Goal: Find specific page/section: Find specific page/section

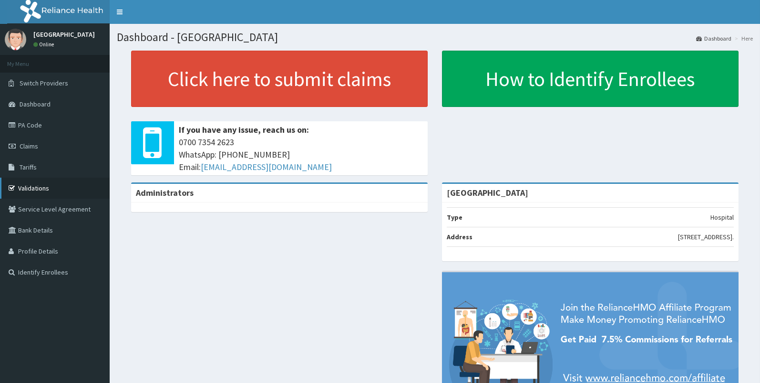
click at [33, 185] on link "Validations" at bounding box center [55, 187] width 110 height 21
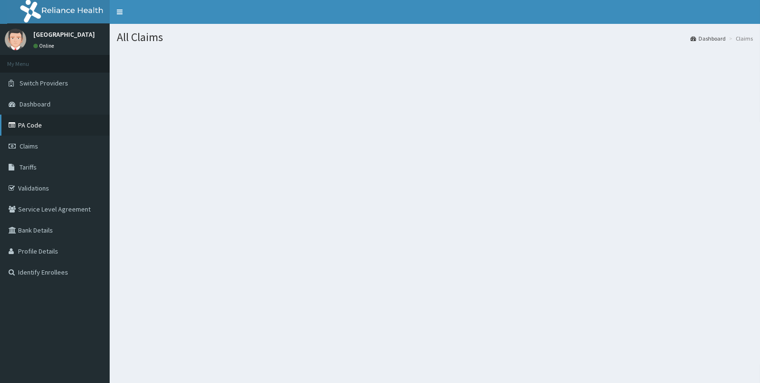
click at [28, 126] on link "PA Code" at bounding box center [55, 124] width 110 height 21
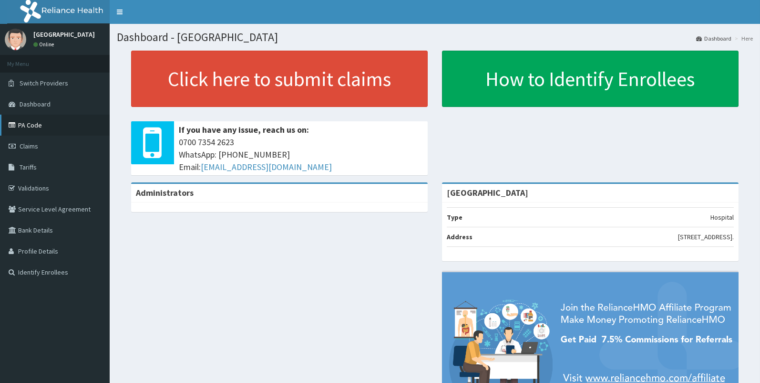
click at [23, 120] on link "PA Code" at bounding box center [55, 124] width 110 height 21
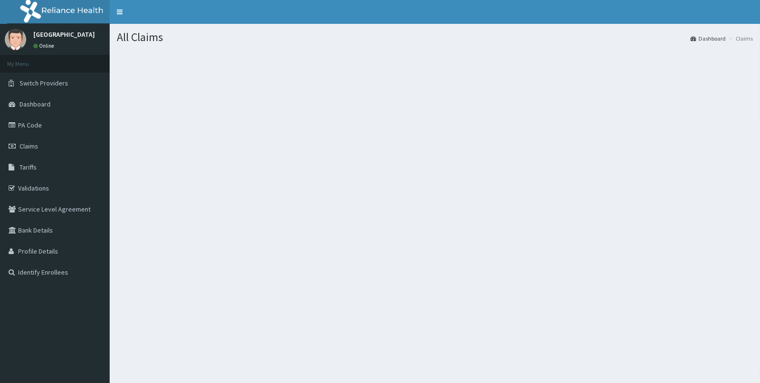
drag, startPoint x: 0, startPoint y: 0, endPoint x: 309, endPoint y: 141, distance: 339.6
click at [309, 141] on section at bounding box center [435, 102] width 651 height 119
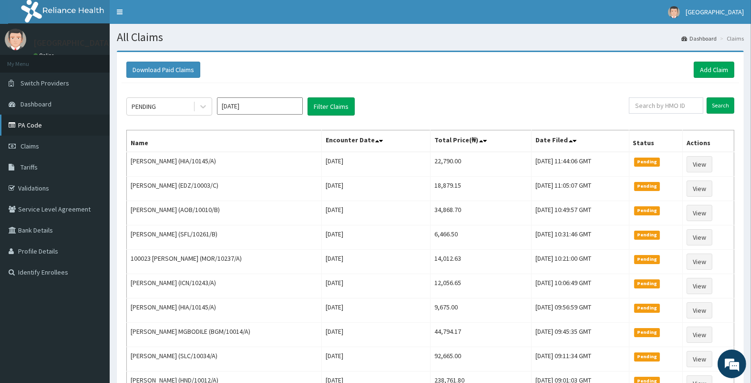
click at [28, 124] on link "PA Code" at bounding box center [55, 124] width 110 height 21
